Goal: Task Accomplishment & Management: Complete application form

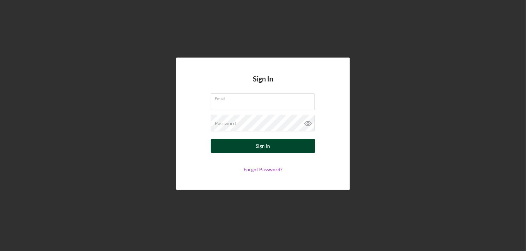
type input "[PERSON_NAME][EMAIL_ADDRESS][DOMAIN_NAME]"
click at [263, 146] on div "Sign In" at bounding box center [263, 146] width 14 height 14
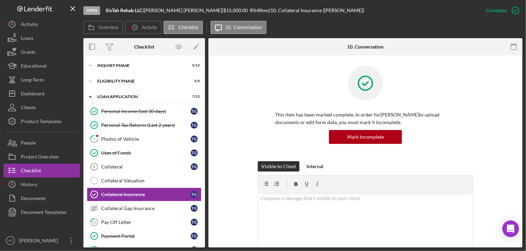
scroll to position [42, 0]
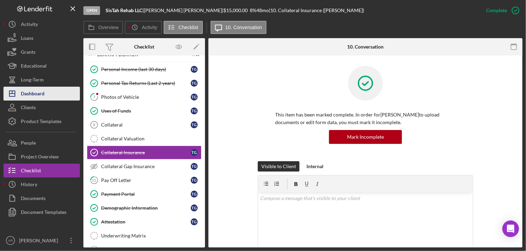
click at [32, 95] on div "Dashboard" at bounding box center [33, 95] width 24 height 16
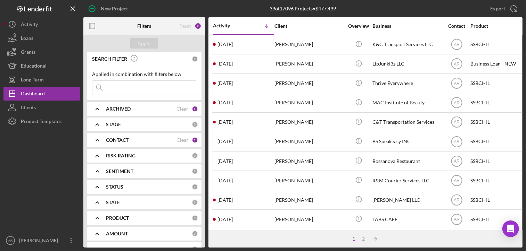
paste input "[PERSON_NAME]"
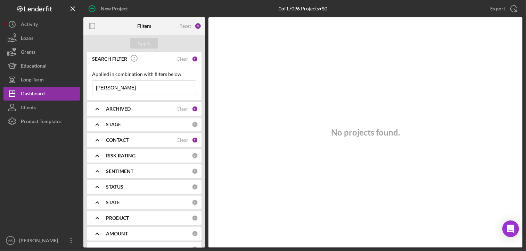
click at [117, 87] on input "[PERSON_NAME]" at bounding box center [143, 88] width 103 height 14
type input "[PERSON_NAME]"
click at [28, 94] on div "Dashboard" at bounding box center [33, 95] width 24 height 16
click at [95, 109] on icon "Icon/Expander" at bounding box center [97, 108] width 17 height 17
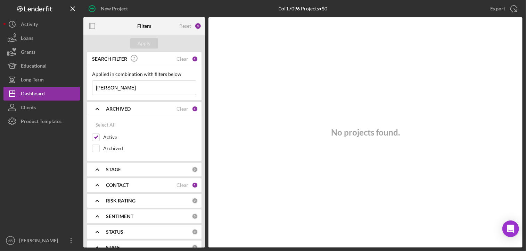
click at [276, 114] on div "No projects found." at bounding box center [365, 132] width 314 height 231
click at [97, 185] on icon "Icon/Expander" at bounding box center [97, 185] width 17 height 17
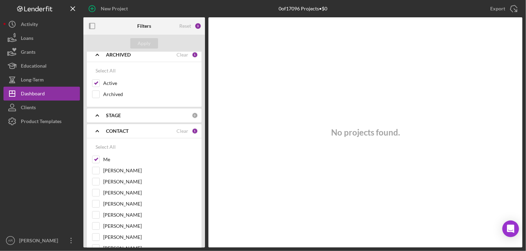
scroll to position [68, 0]
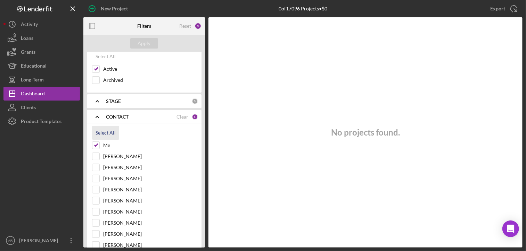
click at [105, 134] on div "Select All" at bounding box center [105, 133] width 20 height 14
checkbox input "true"
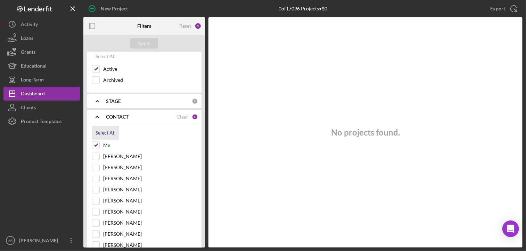
checkbox input "true"
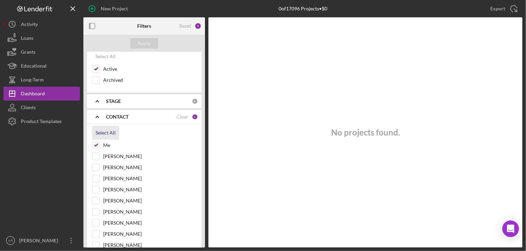
checkbox input "true"
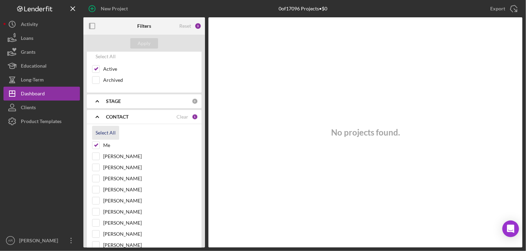
checkbox input "true"
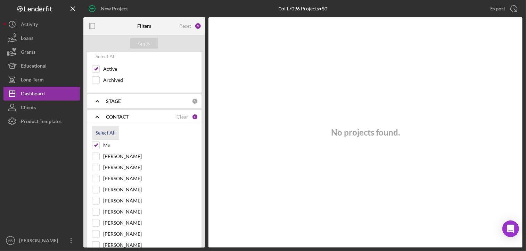
checkbox input "true"
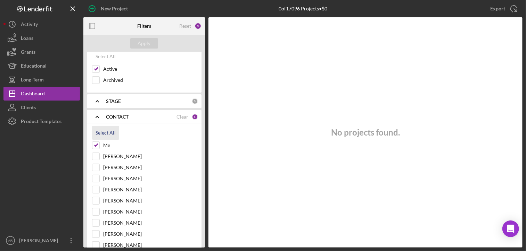
checkbox input "true"
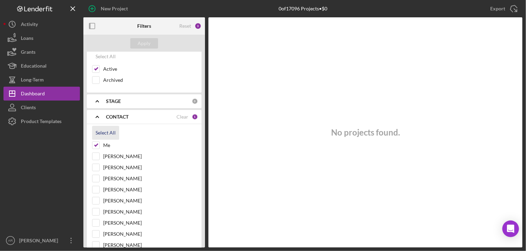
checkbox input "true"
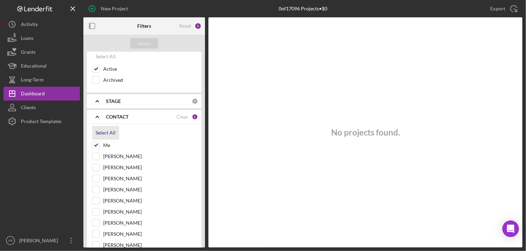
checkbox input "true"
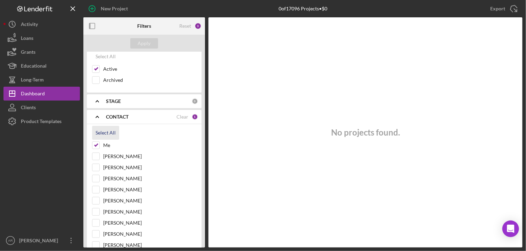
checkbox input "true"
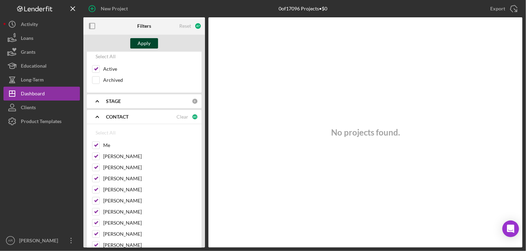
click at [143, 44] on div "Apply" at bounding box center [144, 43] width 13 height 10
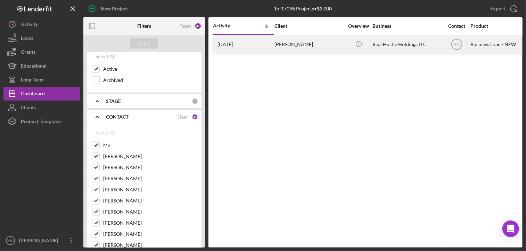
click at [294, 42] on div "[PERSON_NAME]" at bounding box center [308, 44] width 69 height 18
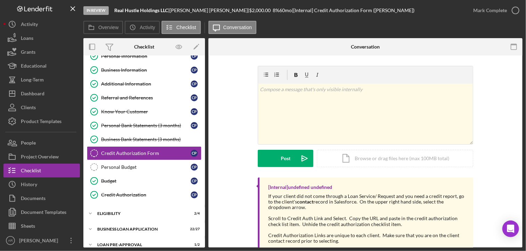
scroll to position [61, 0]
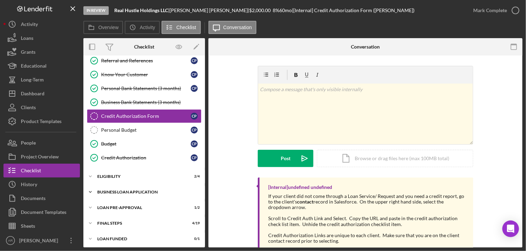
click at [92, 190] on icon "Icon/Expander" at bounding box center [90, 192] width 14 height 14
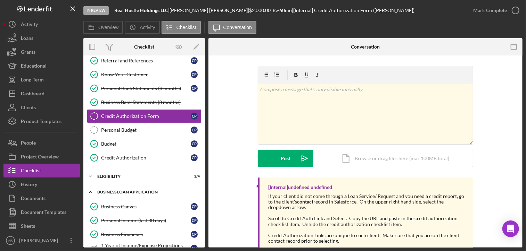
click at [90, 192] on icon "Icon/Expander" at bounding box center [90, 192] width 14 height 14
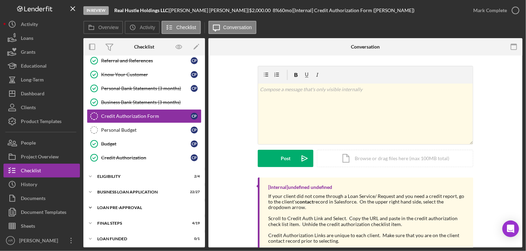
click at [89, 5] on polyline at bounding box center [90, 4] width 2 height 1
click at [117, 221] on div "Loan Approval" at bounding box center [151, 223] width 100 height 6
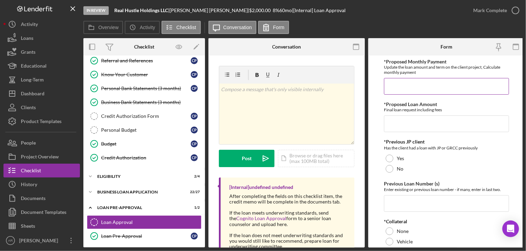
click at [433, 87] on input "*Proposed Monthly Payment" at bounding box center [446, 86] width 125 height 17
click at [406, 124] on input "*Proposed Loan Amount" at bounding box center [446, 124] width 125 height 17
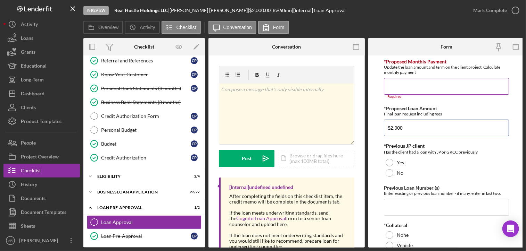
type input "$2,000"
click at [398, 85] on input "*Proposed Monthly Payment" at bounding box center [446, 86] width 125 height 17
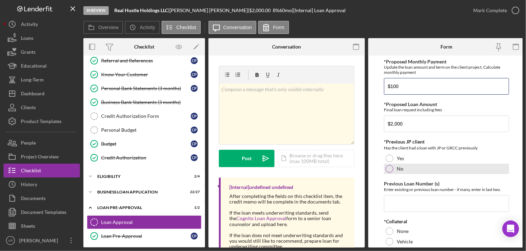
type input "$100"
click at [391, 170] on div at bounding box center [389, 169] width 8 height 8
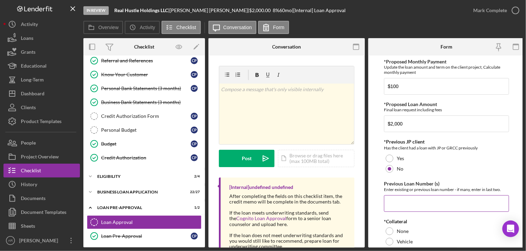
click at [392, 204] on input "Previous Loan Number (s)" at bounding box center [446, 204] width 125 height 17
type input "n/a"
click at [420, 149] on div "Has the client had a loan with JP or GRCC previously" at bounding box center [446, 148] width 125 height 7
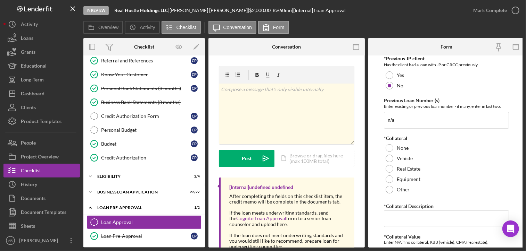
scroll to position [111, 0]
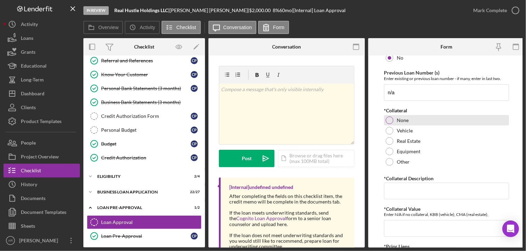
click at [388, 119] on div at bounding box center [389, 121] width 8 height 8
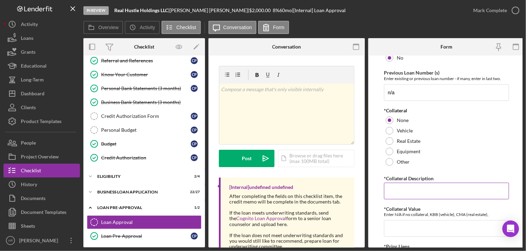
click at [388, 196] on input "*Collateral Description" at bounding box center [446, 191] width 125 height 17
type input "n/a"
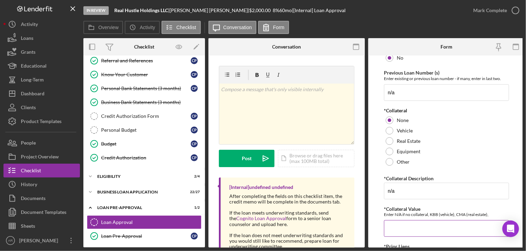
click at [391, 229] on input "*Collateral Value" at bounding box center [446, 229] width 125 height 17
type input "n/a"
click at [422, 214] on div "Enter N/A if no collateral, KBB (vehicle), CMA (real estate)," at bounding box center [446, 214] width 125 height 5
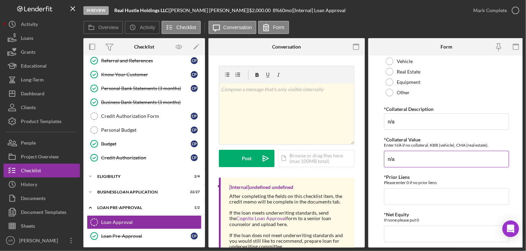
scroll to position [208, 0]
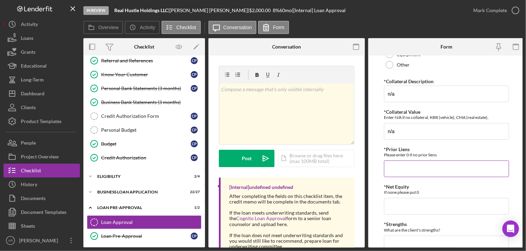
click at [405, 172] on input "*Prior Liens" at bounding box center [446, 169] width 125 height 17
type input "0"
click at [400, 204] on input "*Net Equity" at bounding box center [446, 206] width 125 height 17
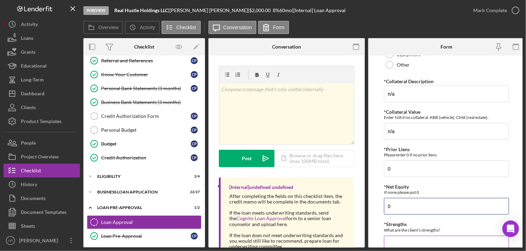
type input "0"
click at [392, 239] on textarea "*Strengths" at bounding box center [446, 252] width 125 height 33
click at [399, 191] on div "If none please put 0" at bounding box center [446, 192] width 125 height 5
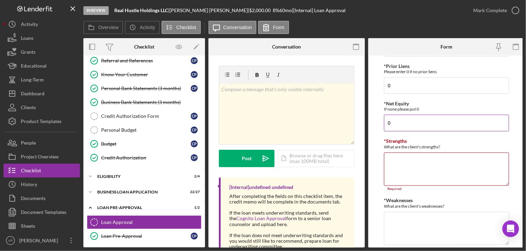
scroll to position [306, 0]
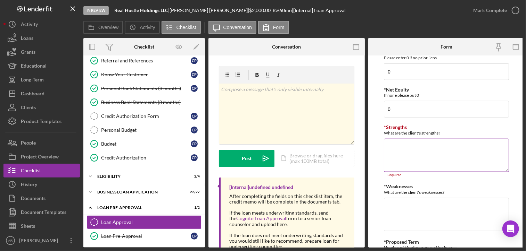
click at [405, 152] on textarea "*Strengths" at bounding box center [446, 155] width 125 height 33
paste textarea "[PERSON_NAME]"
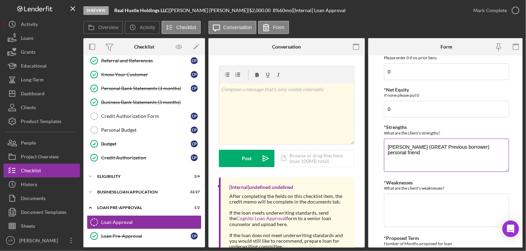
click at [473, 146] on textarea "[PERSON_NAME] (GREAT Previous borrower) personal friend" at bounding box center [446, 155] width 125 height 33
click at [424, 154] on textarea "[PERSON_NAME] (GREAT Previous borrower) referral, her personal friend" at bounding box center [446, 155] width 125 height 33
paste textarea "651"
click at [388, 163] on textarea "[PERSON_NAME] (GREAT Previous borrower) referral, her personal friend Strong W2…" at bounding box center [446, 155] width 125 height 33
click at [399, 163] on textarea "[PERSON_NAME] (GREAT Previous borrower) referral, her personal friend Strong W2…" at bounding box center [446, 155] width 125 height 33
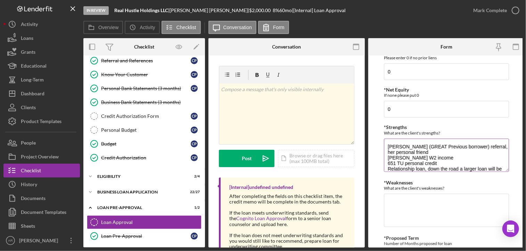
scroll to position [6, 0]
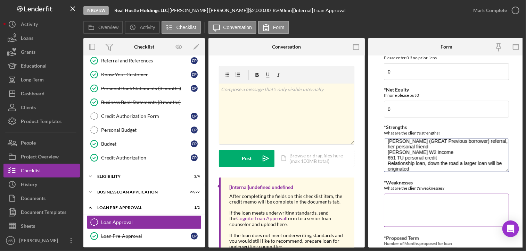
type textarea "[PERSON_NAME] (GREAT Previous borrower) referral, her personal friend [PERSON_N…"
click at [407, 200] on textarea "*Weaknesses" at bounding box center [446, 210] width 125 height 33
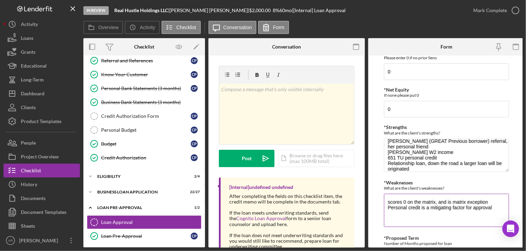
type textarea "scores 0 on the matrix, and is matrix exception Personal credit is a mitigating…"
click at [431, 187] on div "What are the client's weaknesses?" at bounding box center [446, 188] width 125 height 5
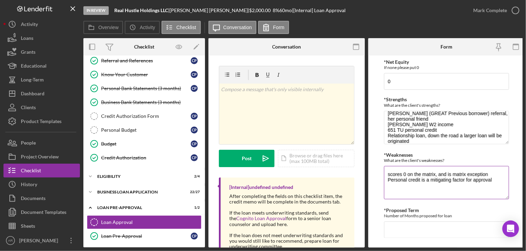
scroll to position [347, 0]
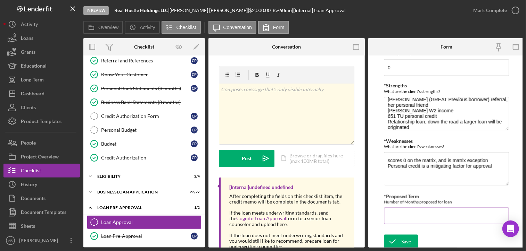
click at [398, 213] on input "*Proposed Term" at bounding box center [446, 216] width 125 height 17
type input "60"
click at [404, 241] on div "Save" at bounding box center [406, 242] width 10 height 14
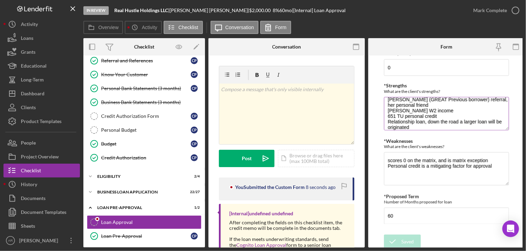
click at [387, 119] on textarea "[PERSON_NAME] (GREAT Previous borrower) referral, her personal friend [PERSON_N…" at bounding box center [446, 113] width 125 height 33
type textarea "[PERSON_NAME] (GREAT Previous borrower) referral, her personal friend Strong W2…"
click at [400, 241] on icon "submit" at bounding box center [392, 241] width 17 height 17
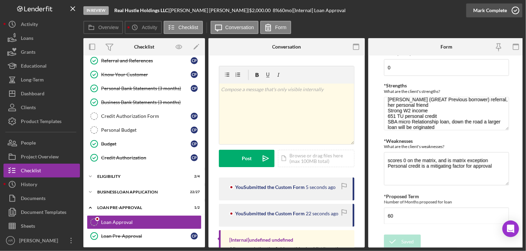
click at [516, 9] on icon "button" at bounding box center [515, 10] width 17 height 17
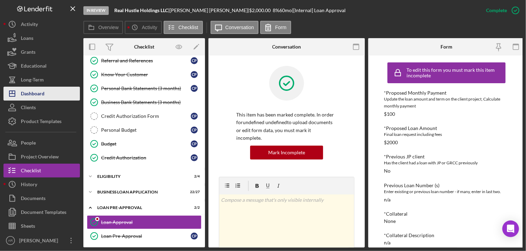
click at [32, 93] on div "Dashboard" at bounding box center [33, 95] width 24 height 16
